Goal: Task Accomplishment & Management: Complete application form

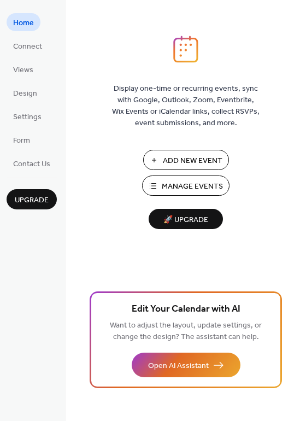
click at [184, 160] on span "Add New Event" at bounding box center [193, 160] width 60 height 11
click at [41, 46] on span "Connect" at bounding box center [27, 46] width 29 height 11
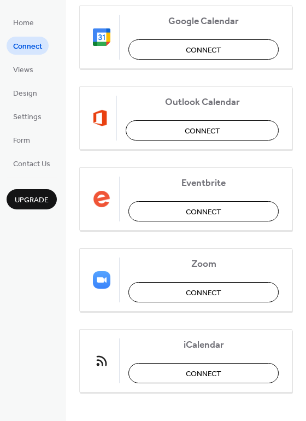
scroll to position [230, 0]
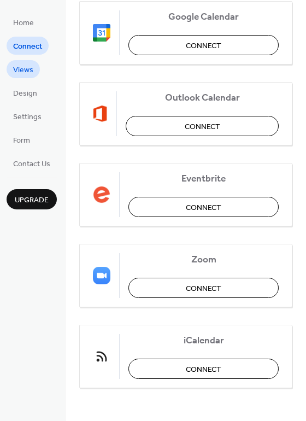
click at [30, 71] on span "Views" at bounding box center [23, 69] width 20 height 11
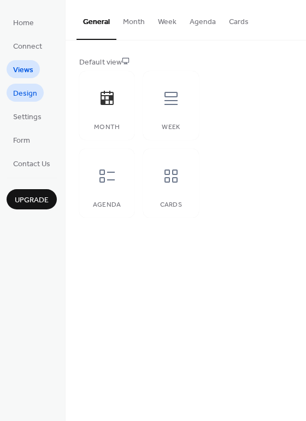
click at [26, 98] on span "Design" at bounding box center [25, 93] width 24 height 11
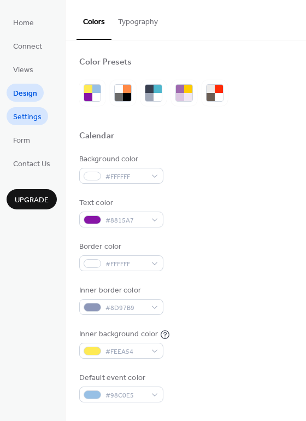
click at [29, 113] on span "Settings" at bounding box center [27, 116] width 28 height 11
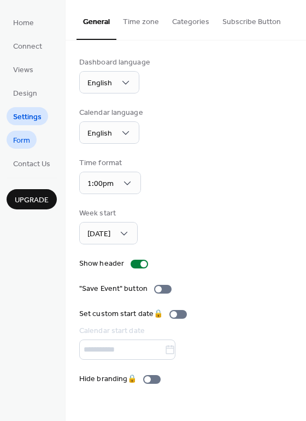
click at [30, 137] on span "Form" at bounding box center [21, 140] width 17 height 11
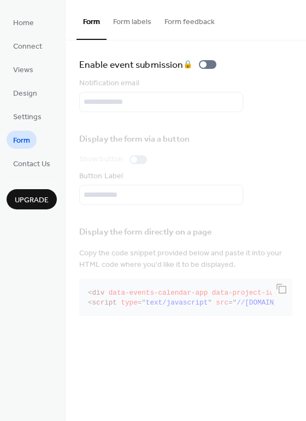
click at [172, 102] on div "Notification email" at bounding box center [185, 95] width 213 height 34
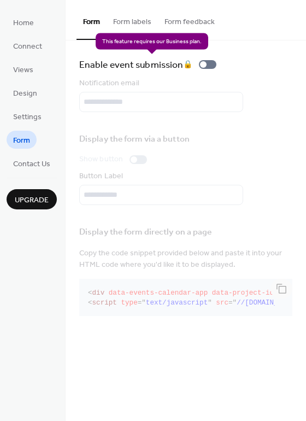
click at [207, 61] on div "Enable event submission 🔒" at bounding box center [150, 64] width 142 height 15
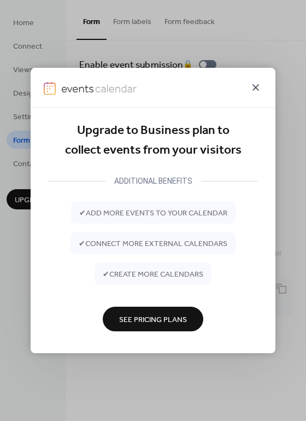
click at [259, 90] on icon at bounding box center [255, 87] width 13 height 13
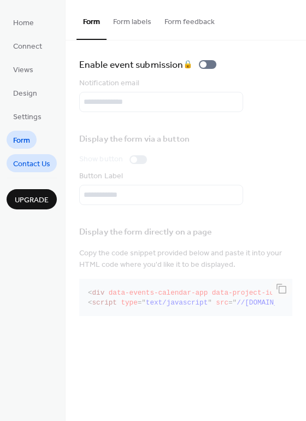
click at [24, 158] on span "Contact Us" at bounding box center [31, 163] width 37 height 11
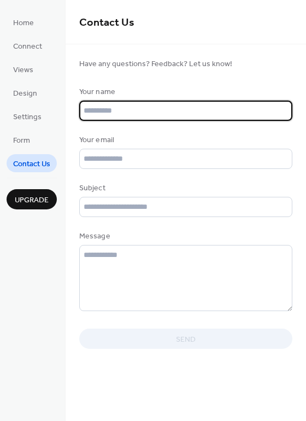
click at [106, 118] on input "text" at bounding box center [185, 111] width 213 height 20
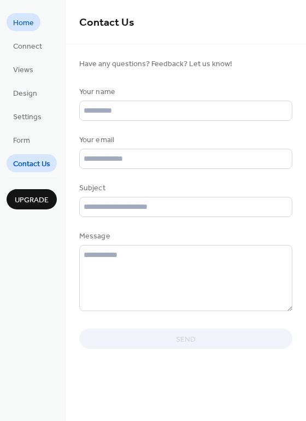
click at [31, 25] on span "Home" at bounding box center [23, 22] width 21 height 11
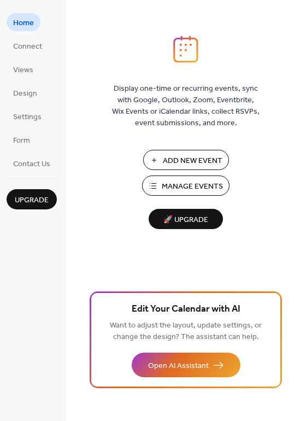
click at [193, 151] on button "Add New Event" at bounding box center [186, 160] width 86 height 20
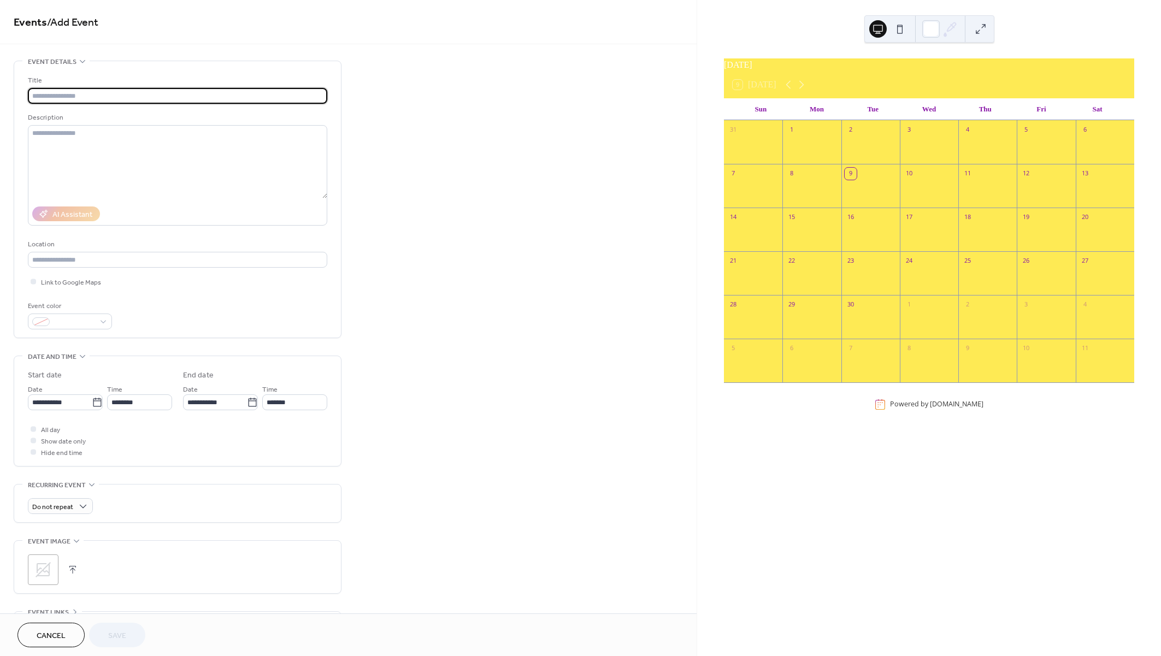
drag, startPoint x: 132, startPoint y: 182, endPoint x: 8, endPoint y: 33, distance: 194.0
click at [67, 96] on input "text" at bounding box center [177, 96] width 299 height 16
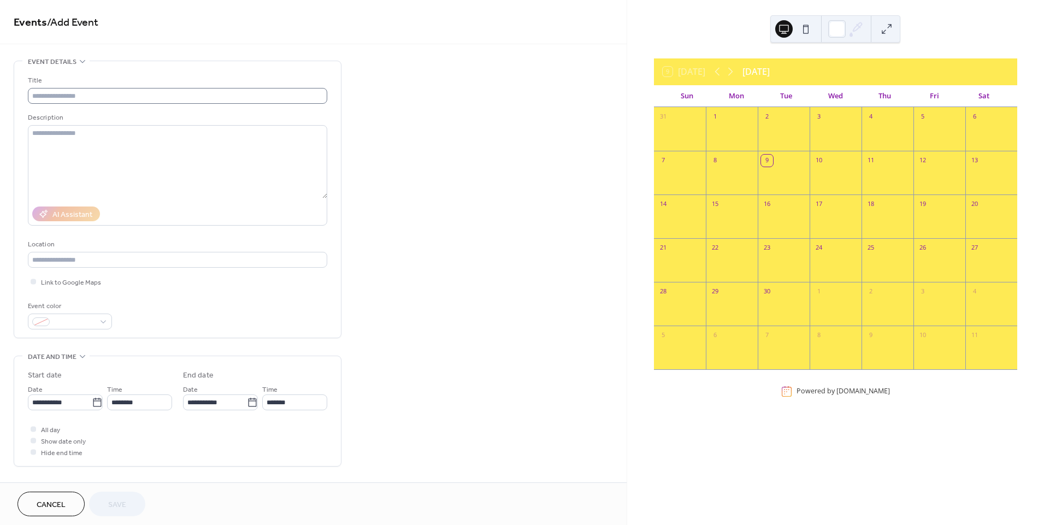
drag, startPoint x: 193, startPoint y: 89, endPoint x: 177, endPoint y: 94, distance: 17.1
click at [281, 62] on div "Title Description AI Assistant Location Link to Google Maps Event color" at bounding box center [177, 199] width 299 height 277
click at [177, 94] on input "text" at bounding box center [177, 96] width 299 height 16
click at [821, 173] on div at bounding box center [836, 179] width 52 height 22
click at [824, 172] on div at bounding box center [836, 179] width 52 height 22
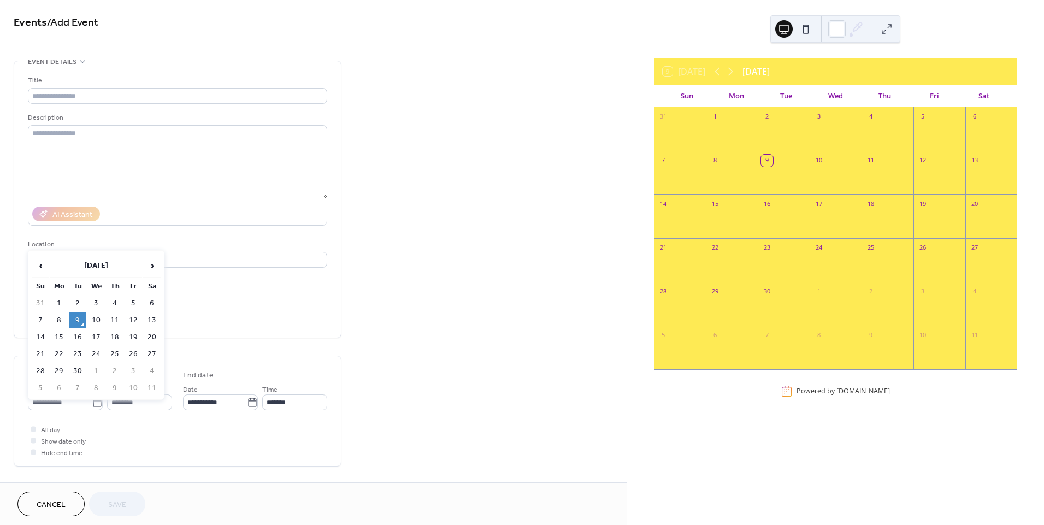
click at [94, 402] on icon at bounding box center [97, 402] width 11 height 11
click at [92, 402] on input "**********" at bounding box center [60, 403] width 64 height 16
click at [94, 402] on icon at bounding box center [97, 402] width 11 height 11
click at [92, 402] on input "**********" at bounding box center [60, 403] width 64 height 16
click at [139, 317] on td "12" at bounding box center [133, 321] width 17 height 16
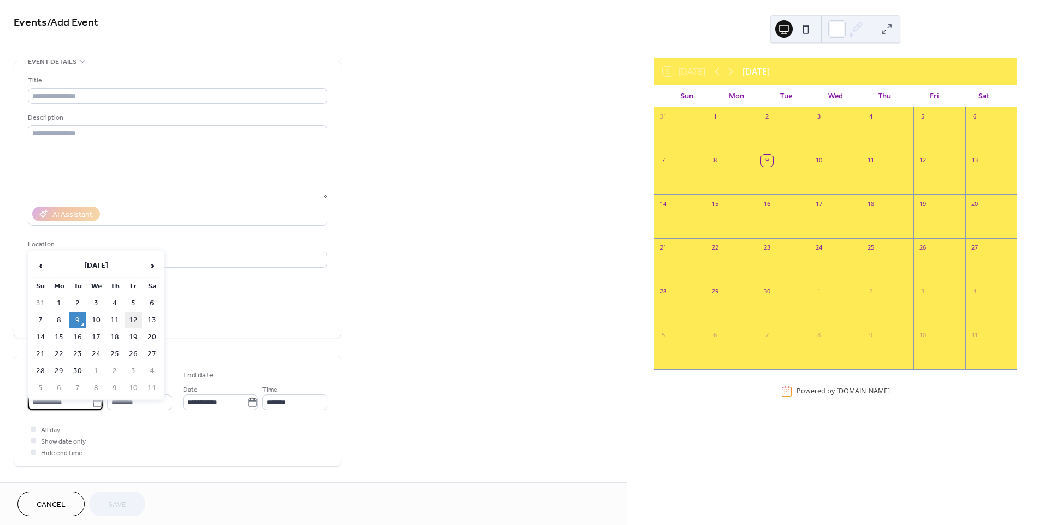
type input "**********"
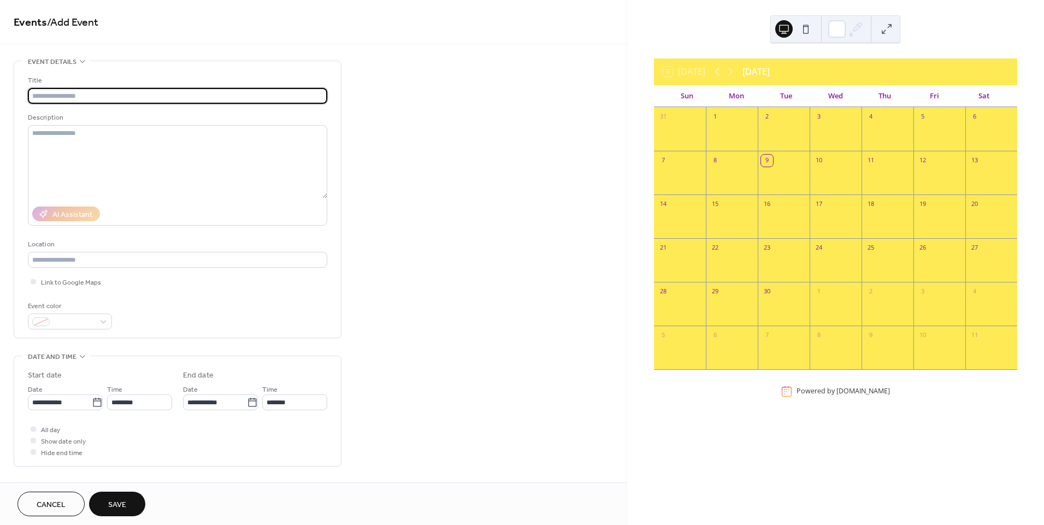
click at [93, 96] on input "text" at bounding box center [177, 96] width 299 height 16
type input "**********"
click at [114, 148] on textarea at bounding box center [177, 161] width 299 height 73
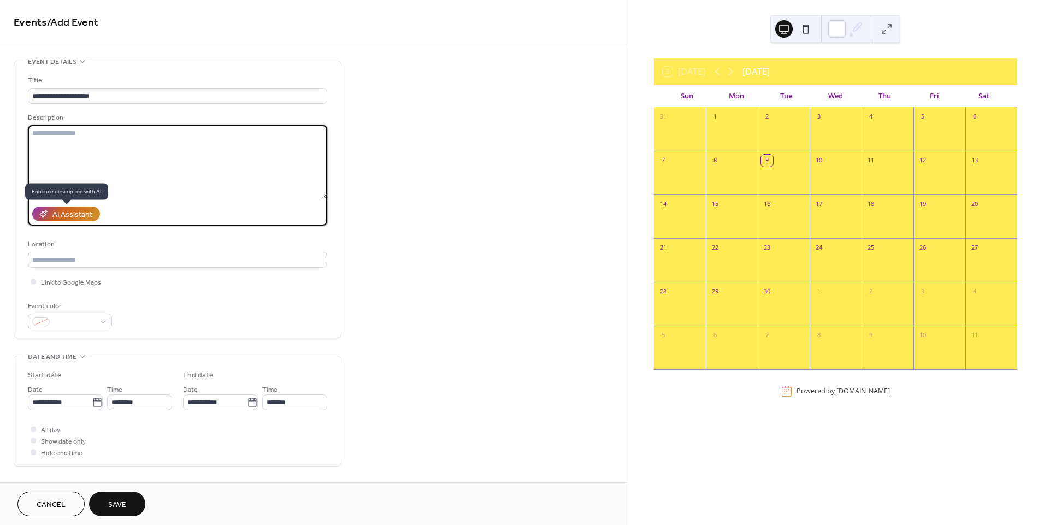
click at [87, 214] on div "AI Assistant" at bounding box center [72, 214] width 40 height 11
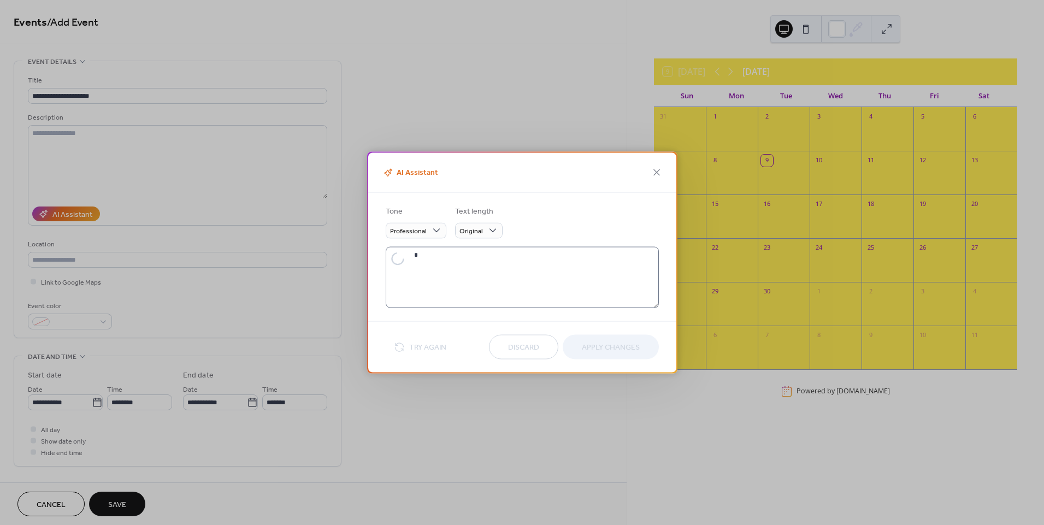
type textarea "**********"
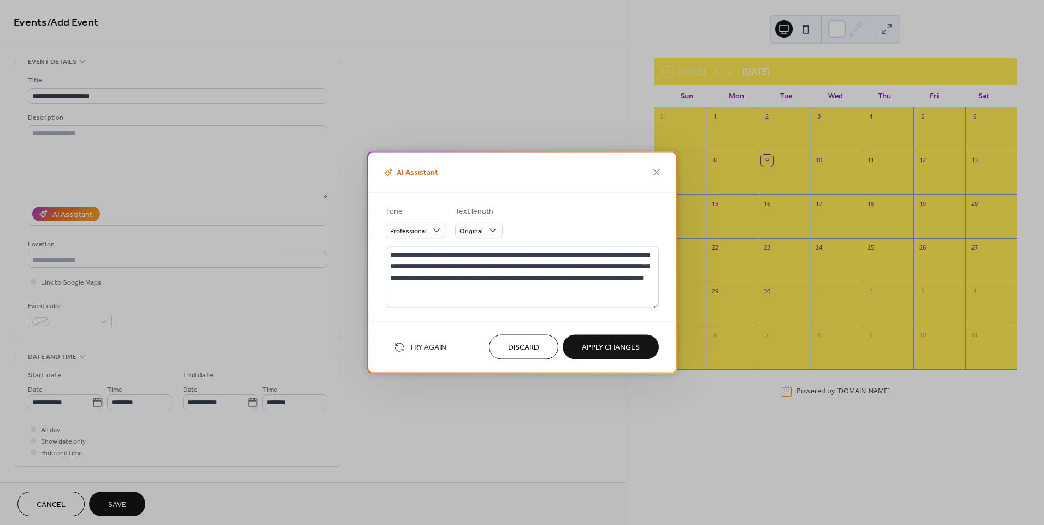
click at [606, 348] on span "Apply Changes" at bounding box center [611, 347] width 58 height 11
type textarea "**********"
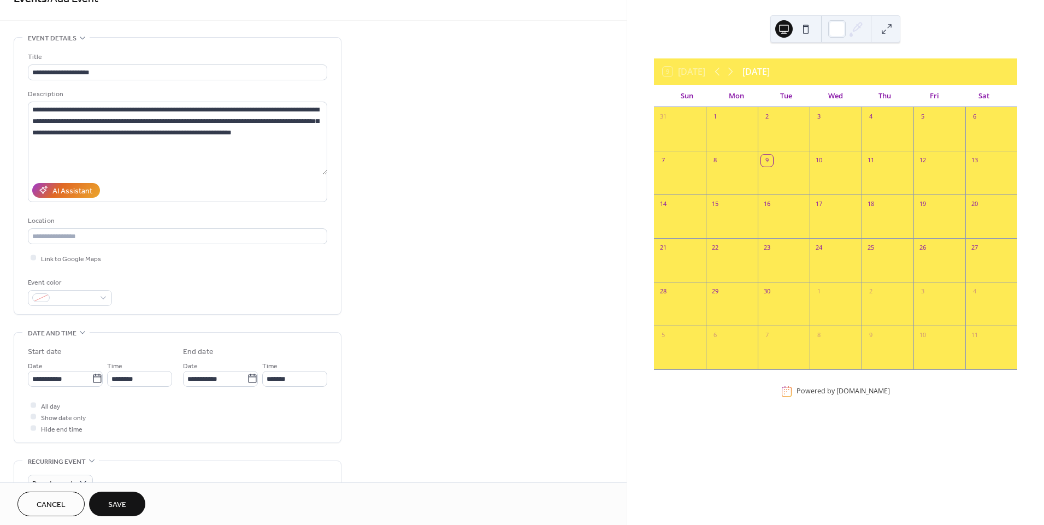
scroll to position [121, 0]
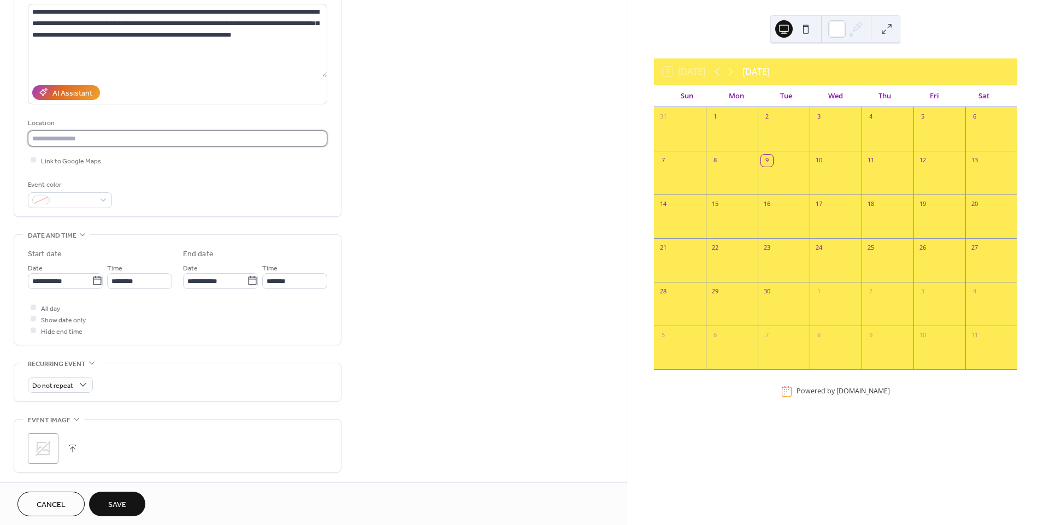
click at [105, 140] on input "text" at bounding box center [177, 139] width 299 height 16
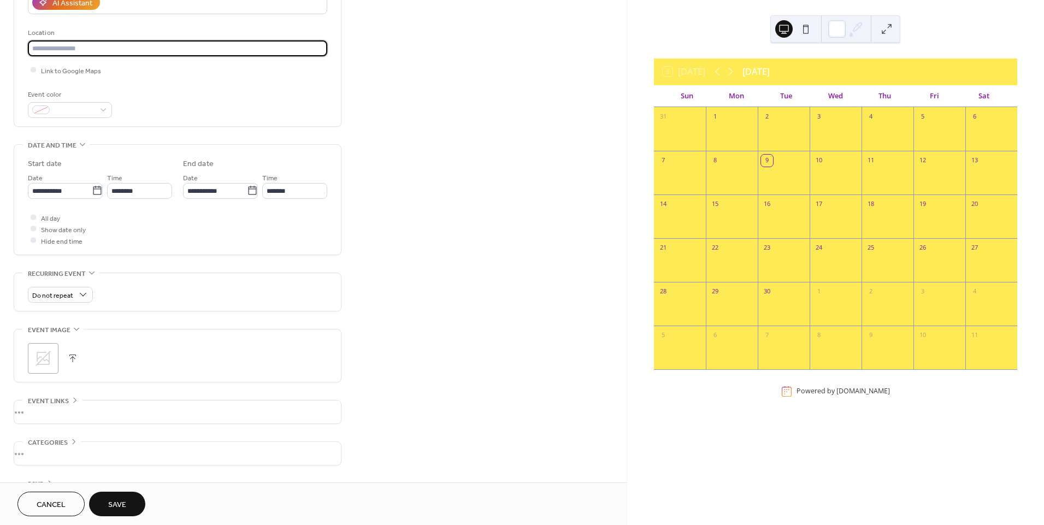
scroll to position [248, 0]
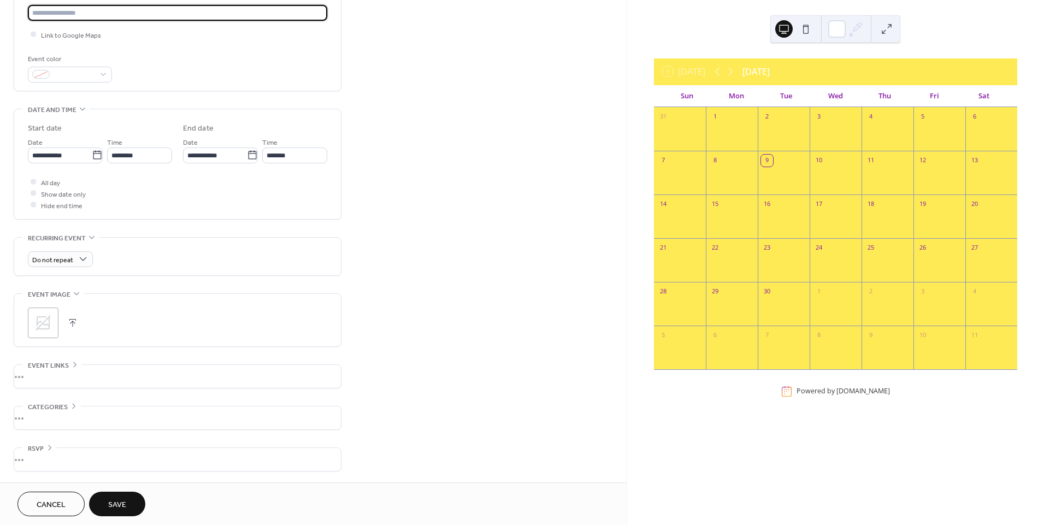
click at [43, 319] on icon at bounding box center [42, 322] width 17 height 17
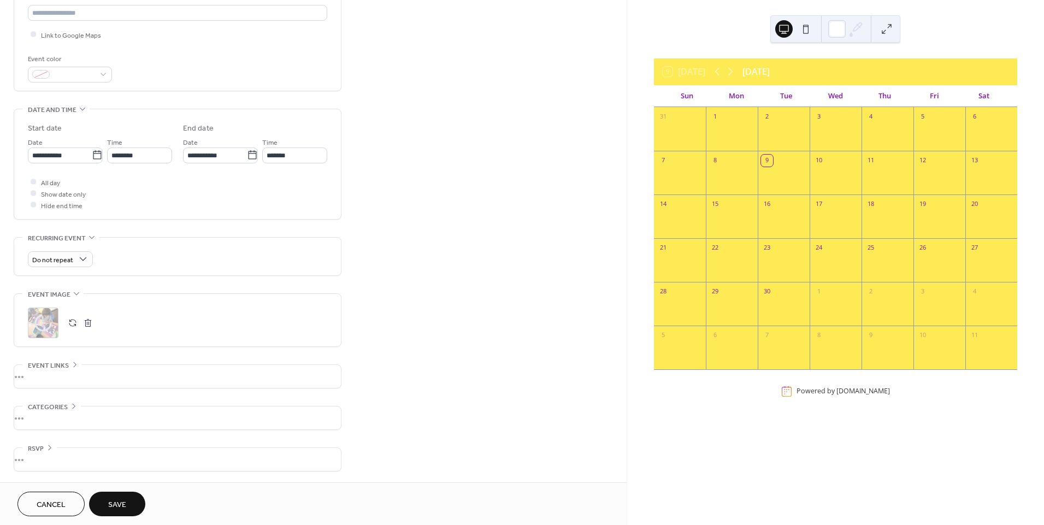
click at [55, 408] on div "•••" at bounding box center [177, 418] width 327 height 23
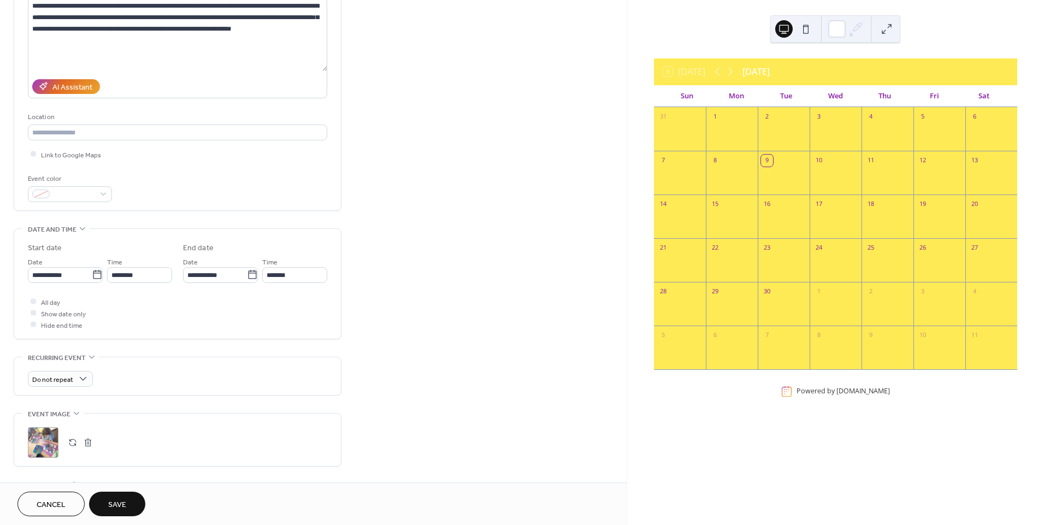
scroll to position [292, 0]
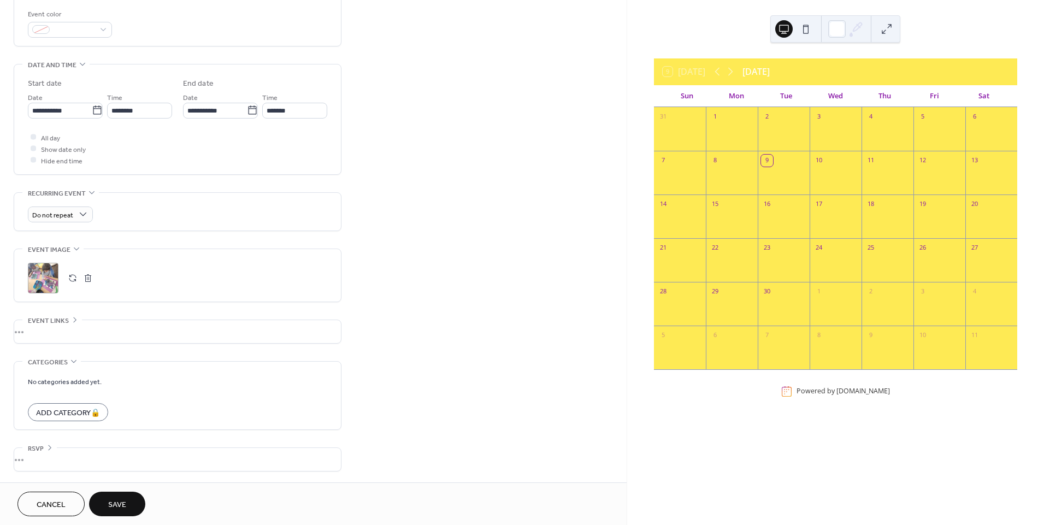
click at [35, 448] on div "•••" at bounding box center [177, 459] width 327 height 23
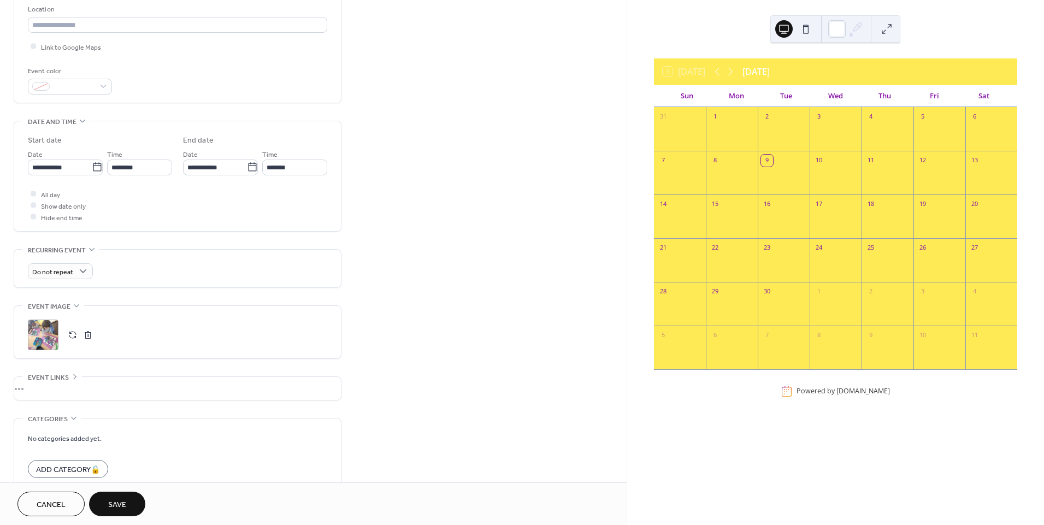
scroll to position [266, 0]
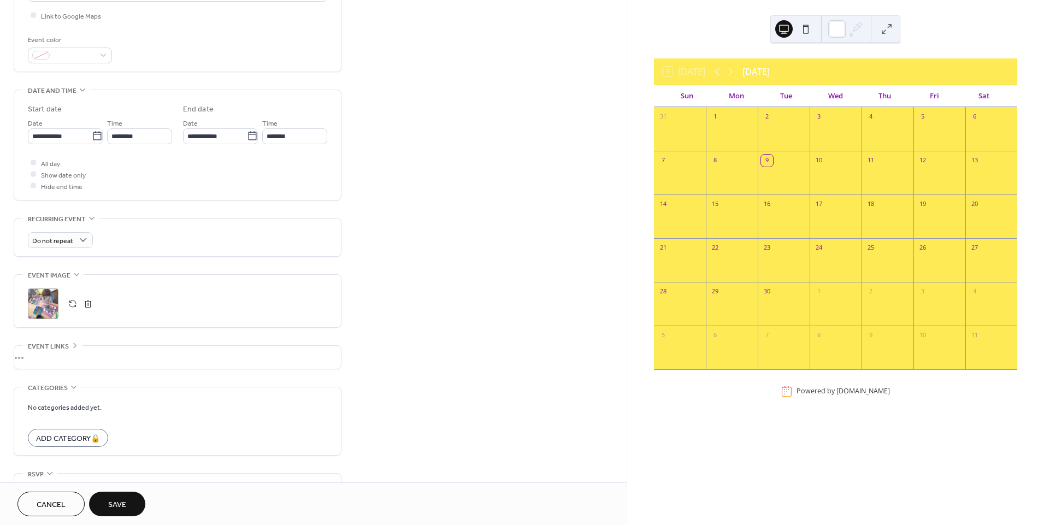
click at [40, 351] on div "•••" at bounding box center [177, 357] width 327 height 23
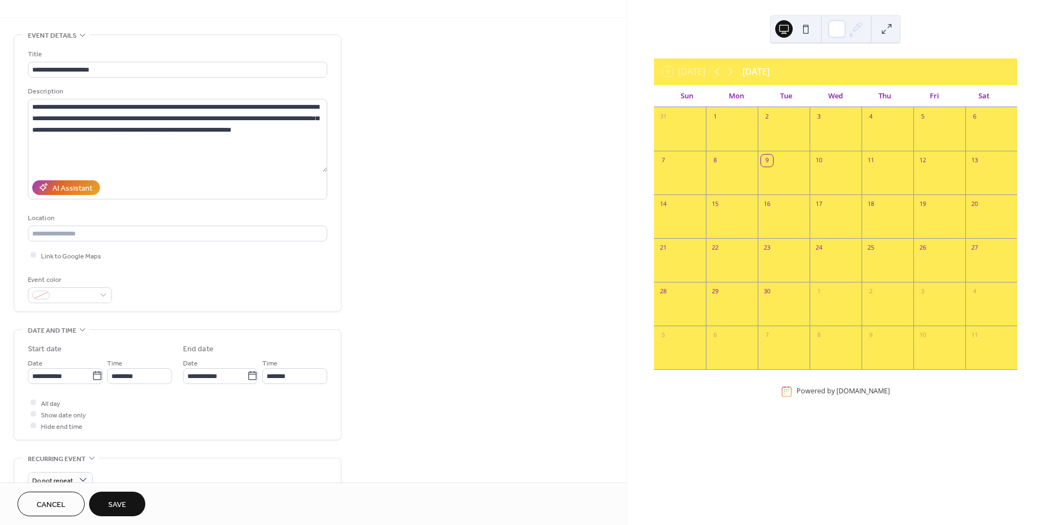
scroll to position [24, 0]
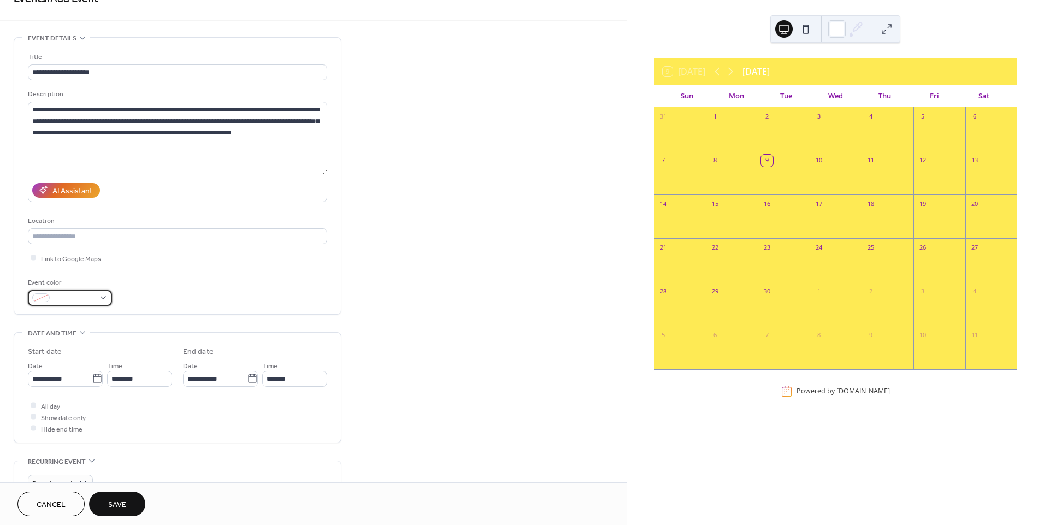
click at [42, 297] on div at bounding box center [40, 297] width 17 height 9
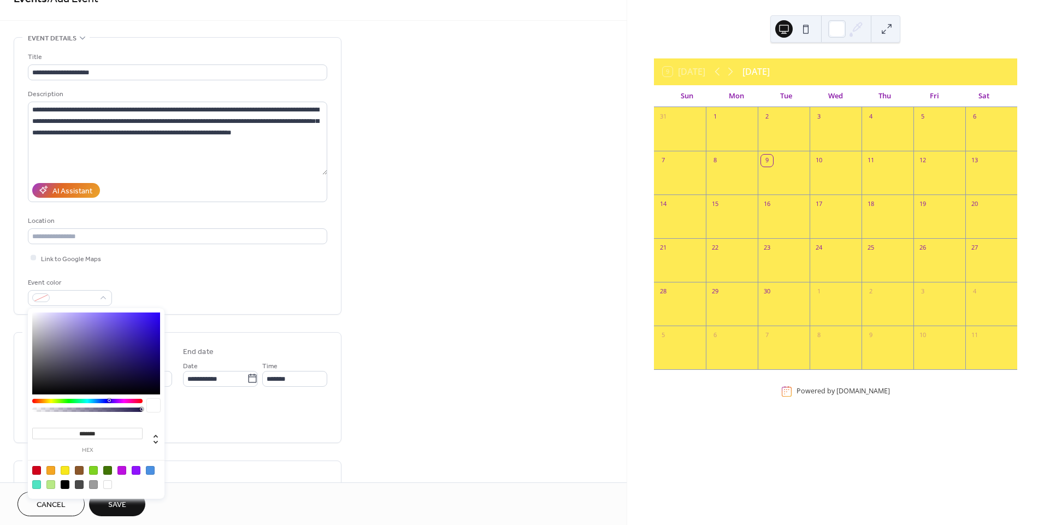
click at [309, 272] on div "**********" at bounding box center [177, 178] width 299 height 255
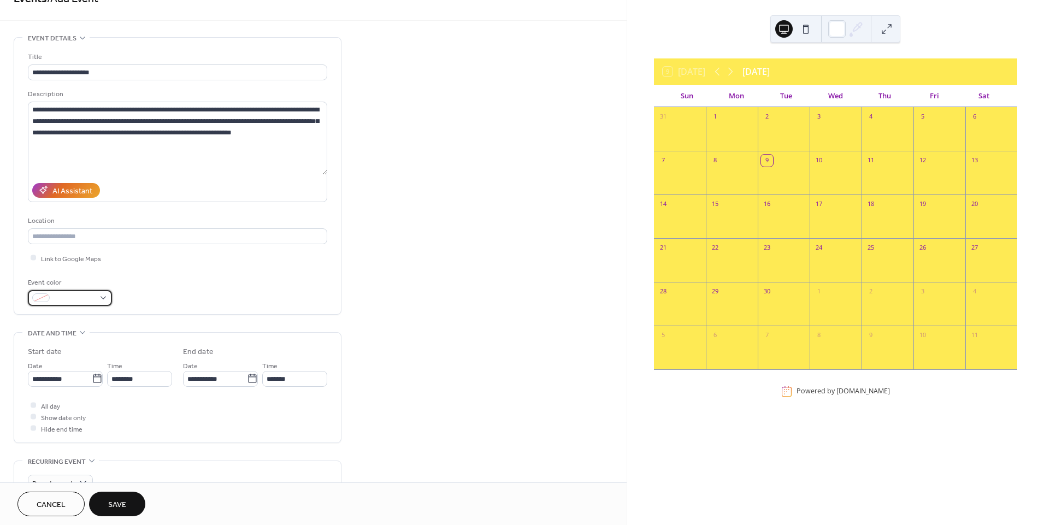
click at [92, 303] on span at bounding box center [74, 298] width 40 height 11
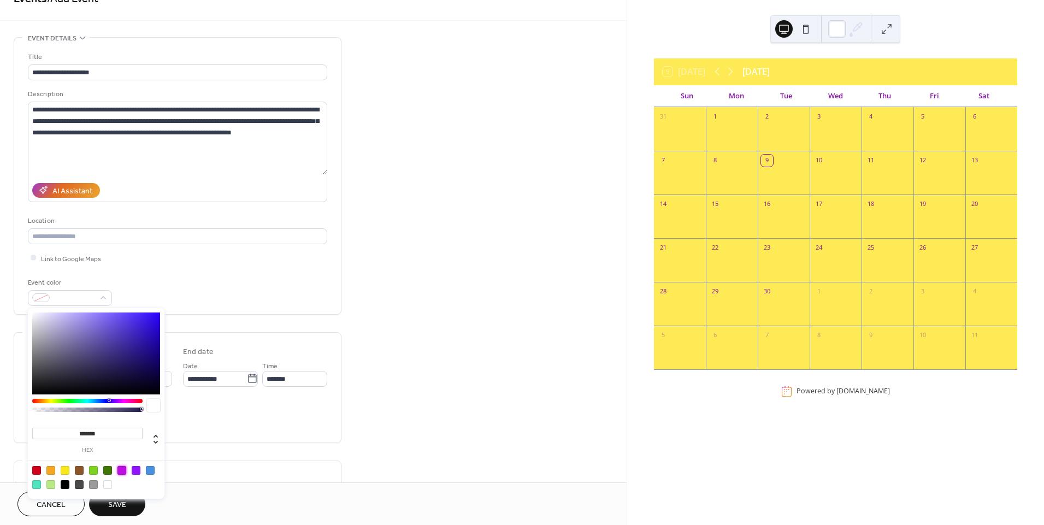
click at [120, 472] on div at bounding box center [122, 470] width 9 height 9
type input "*******"
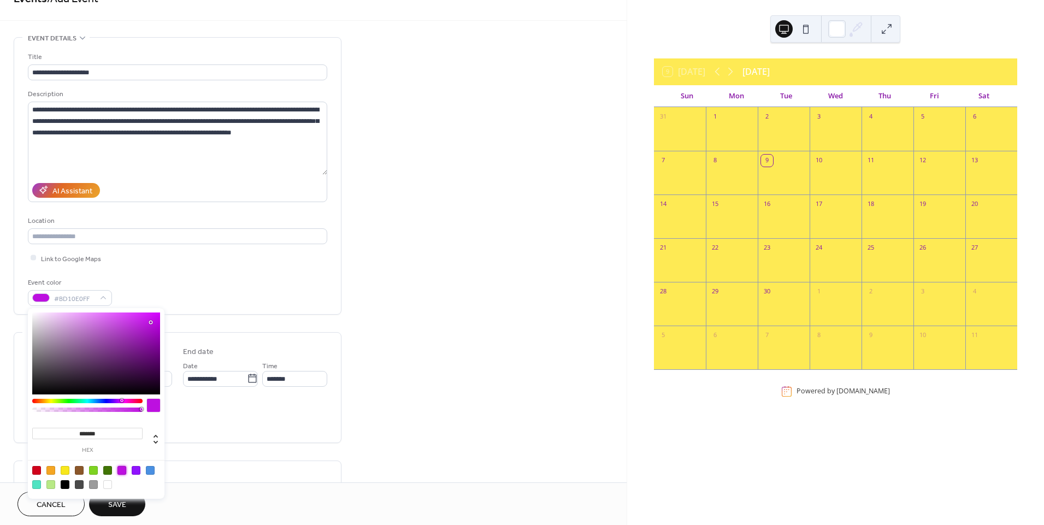
click at [256, 287] on div "Event color #BD10E0FF" at bounding box center [177, 291] width 299 height 29
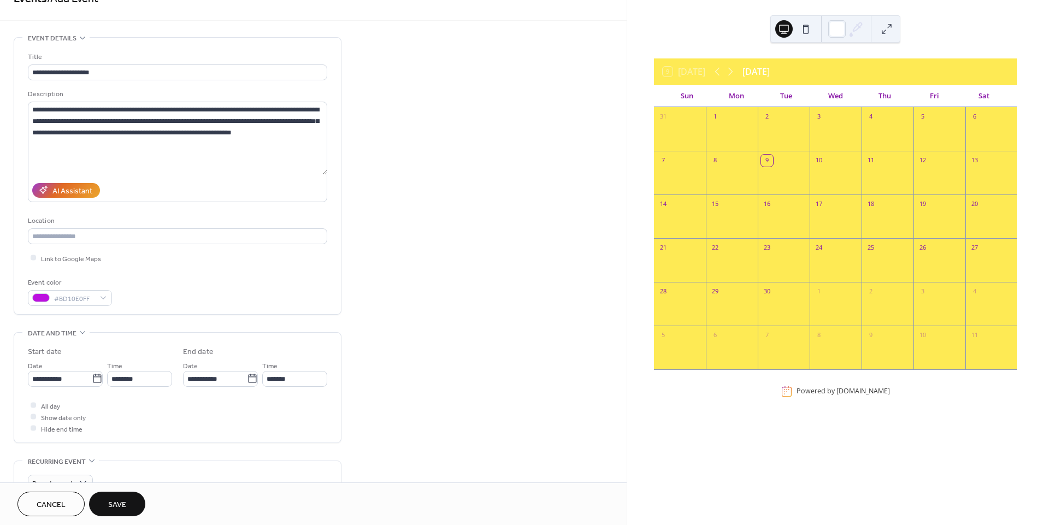
scroll to position [0, 0]
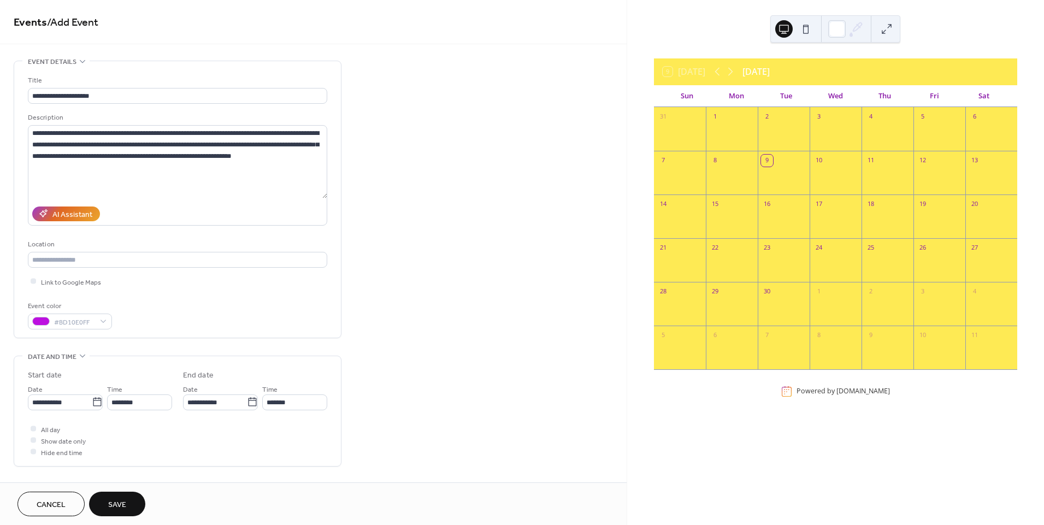
click at [129, 512] on button "Save" at bounding box center [117, 504] width 56 height 25
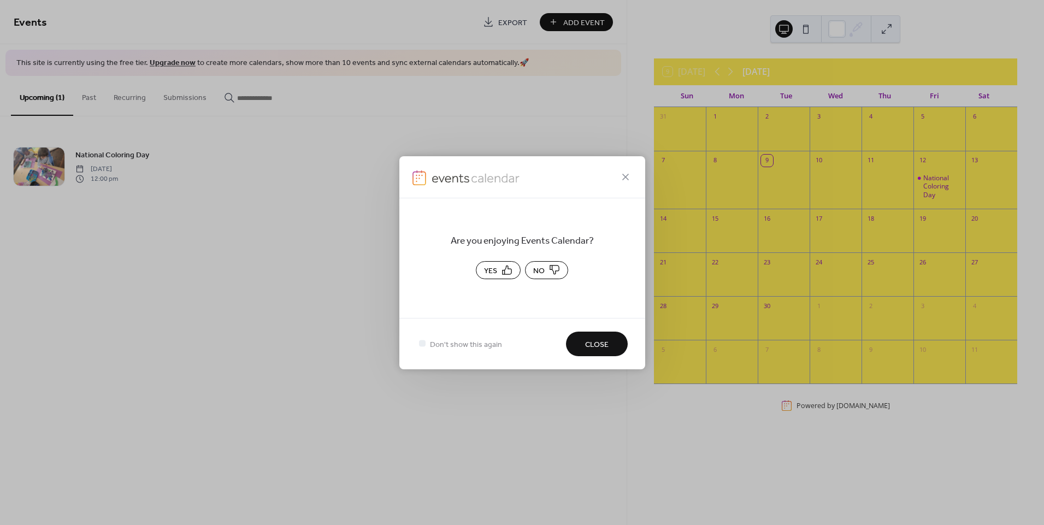
click at [612, 342] on button "Close" at bounding box center [597, 344] width 62 height 25
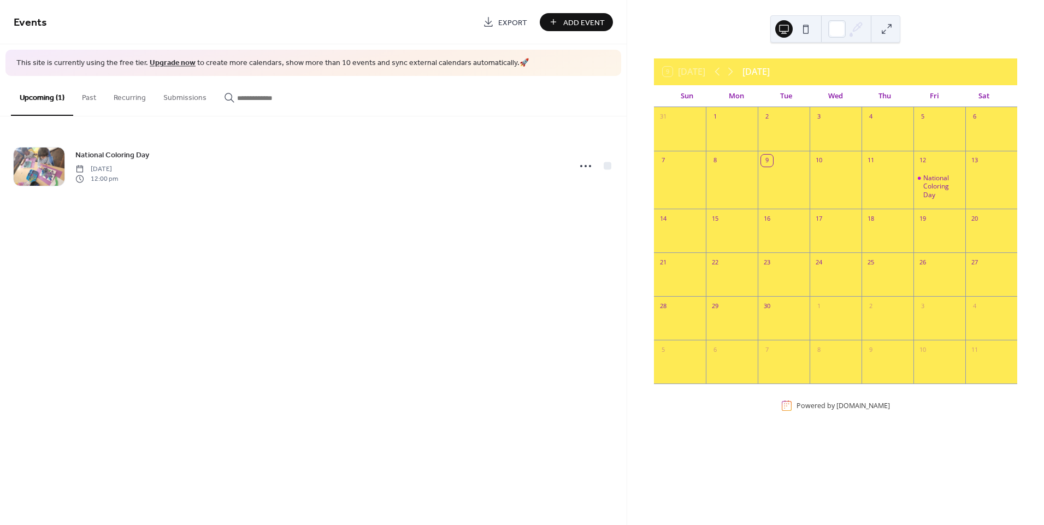
click at [604, 357] on div "Events Export Add Event This site is currently using the free tier. Upgrade now…" at bounding box center [313, 262] width 627 height 525
